Goal: Navigation & Orientation: Find specific page/section

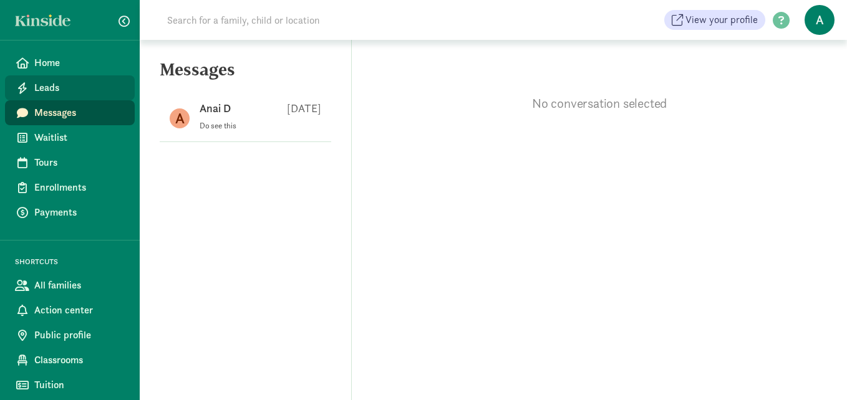
click at [72, 83] on span "Leads" at bounding box center [79, 87] width 90 height 15
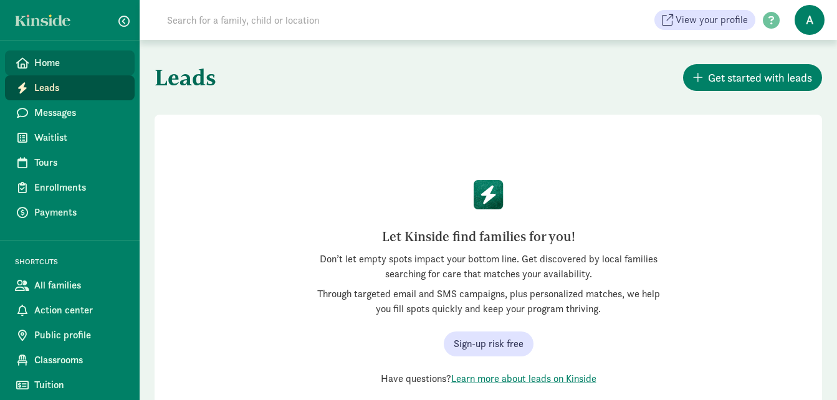
click at [72, 59] on span "Home" at bounding box center [79, 62] width 90 height 15
